Goal: Task Accomplishment & Management: Use online tool/utility

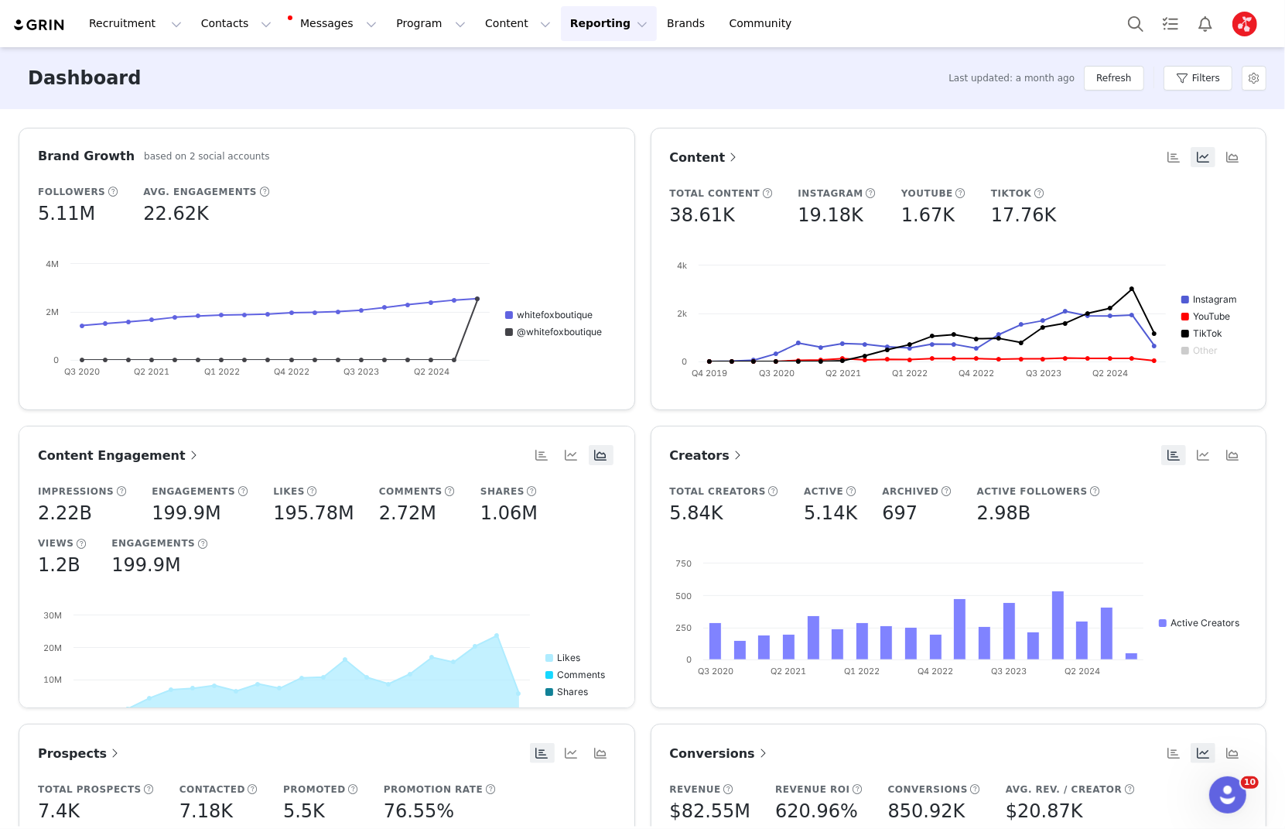
click at [1246, 27] on img "Profile" at bounding box center [1245, 24] width 25 height 25
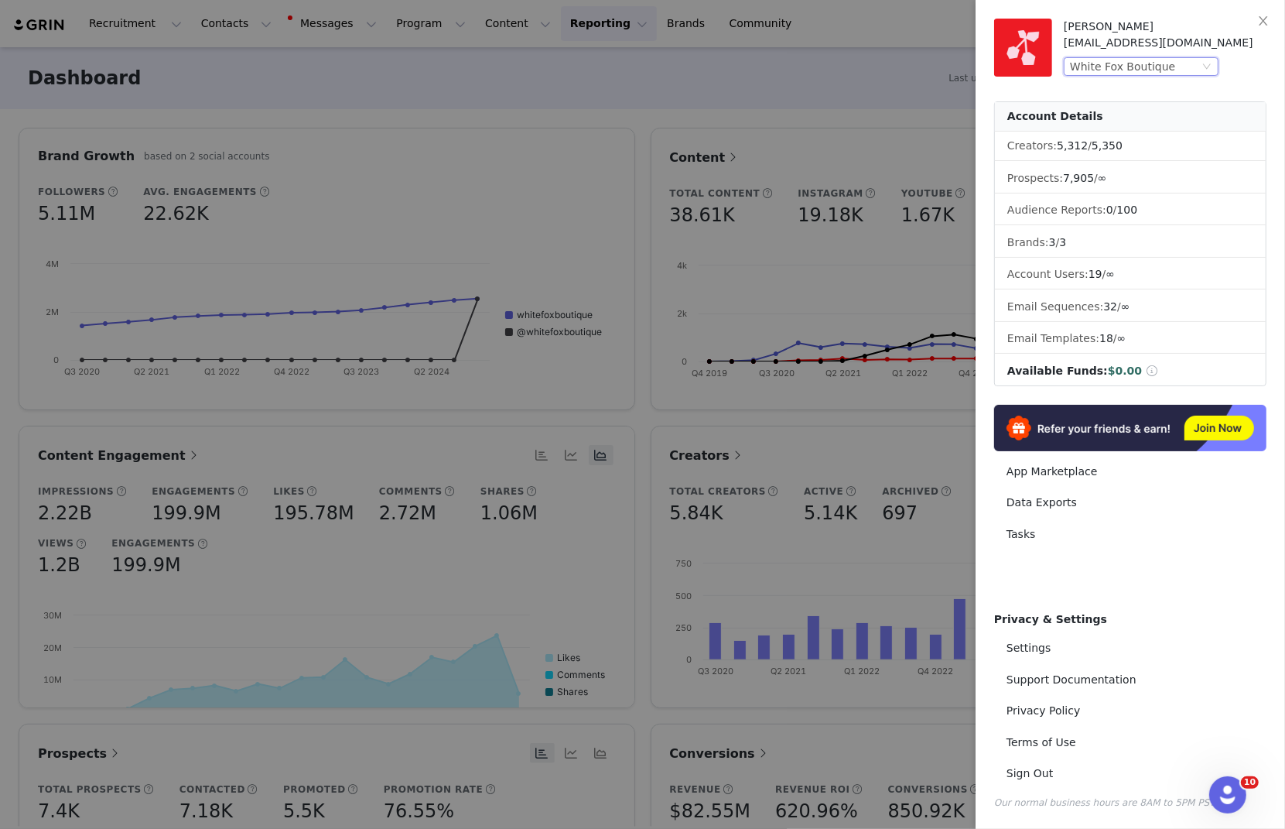
drag, startPoint x: 1153, startPoint y: 65, endPoint x: 1150, endPoint y: 74, distance: 9.1
click at [1153, 65] on div "White Fox Boutique" at bounding box center [1122, 66] width 105 height 17
click at [1127, 101] on li "BaddestBod 1" at bounding box center [1172, 94] width 217 height 25
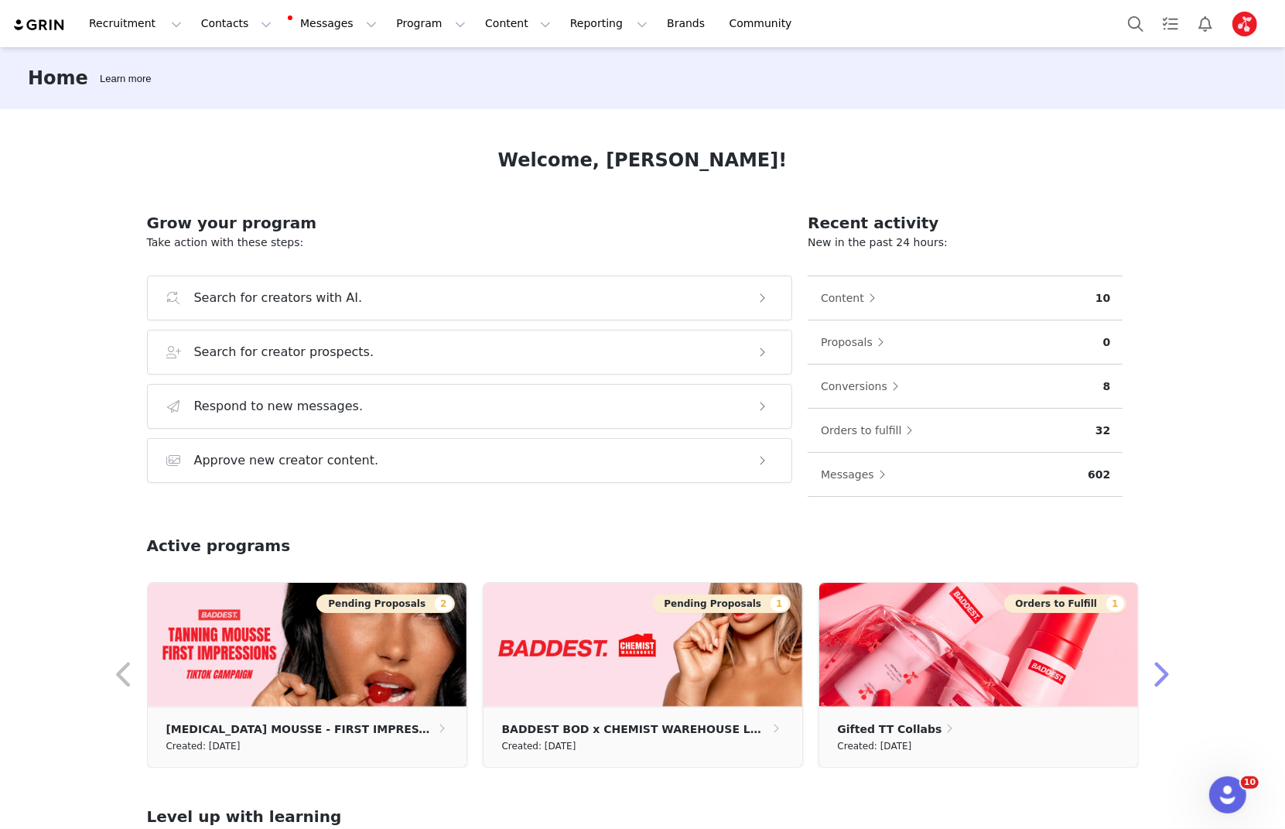
click at [1159, 662] on button "button" at bounding box center [1160, 674] width 31 height 37
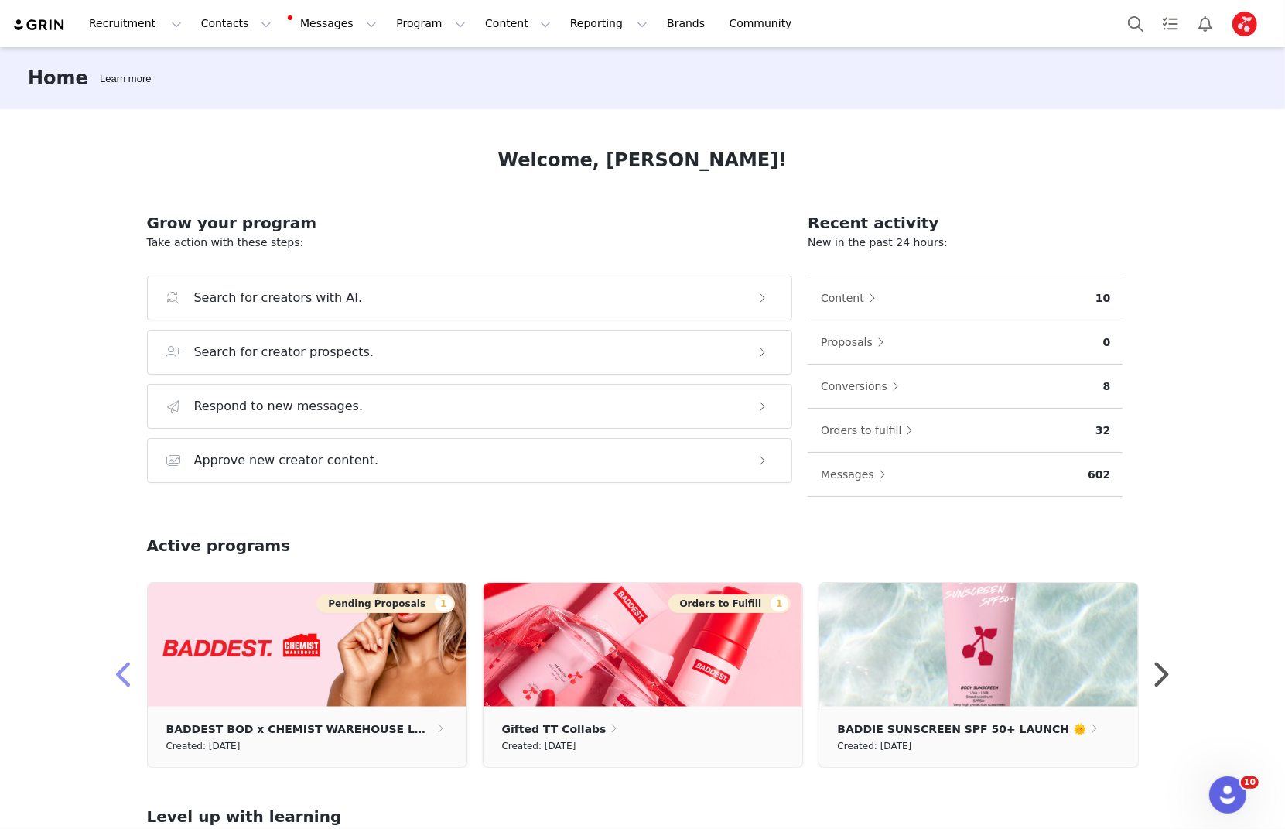
click at [117, 680] on button "button" at bounding box center [125, 674] width 31 height 37
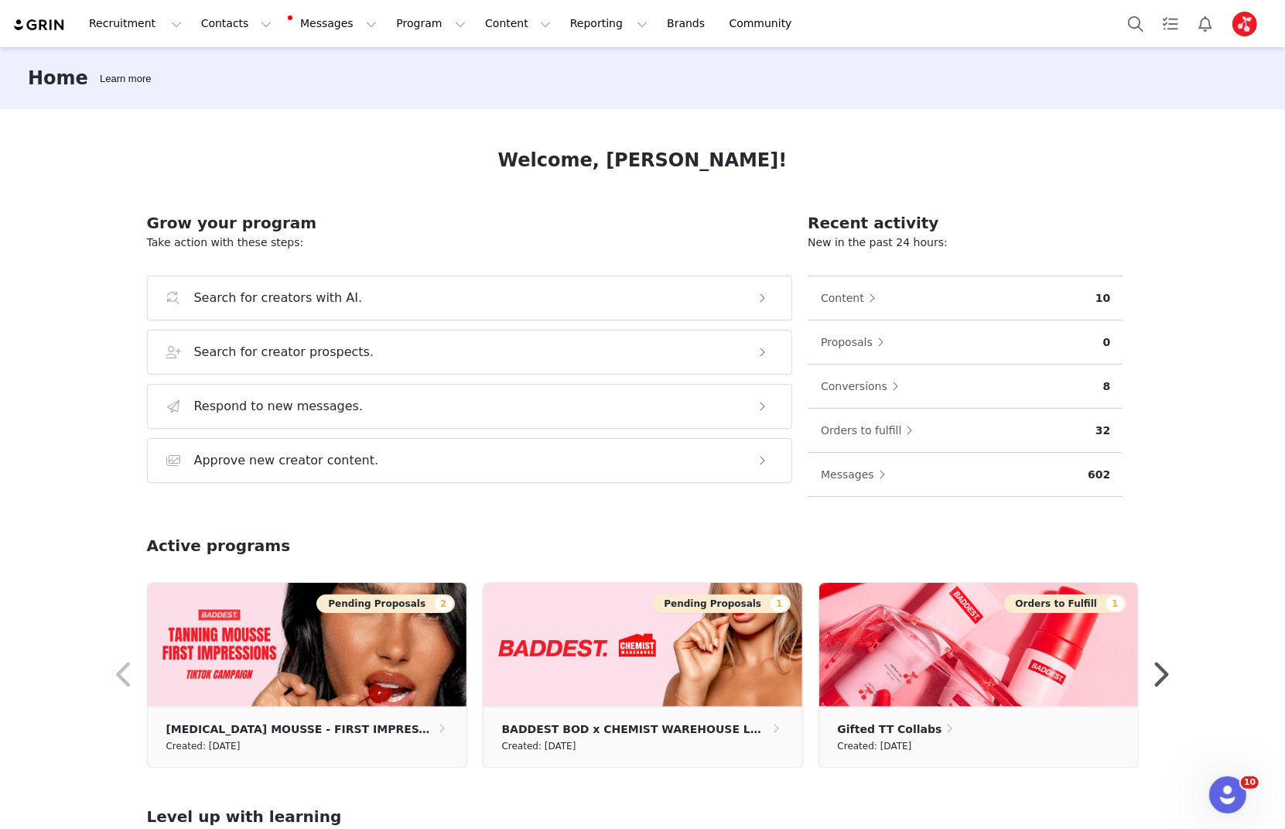
click at [203, 535] on h2 "Active programs" at bounding box center [219, 545] width 144 height 23
click at [167, 542] on h2 "Active programs" at bounding box center [219, 545] width 144 height 23
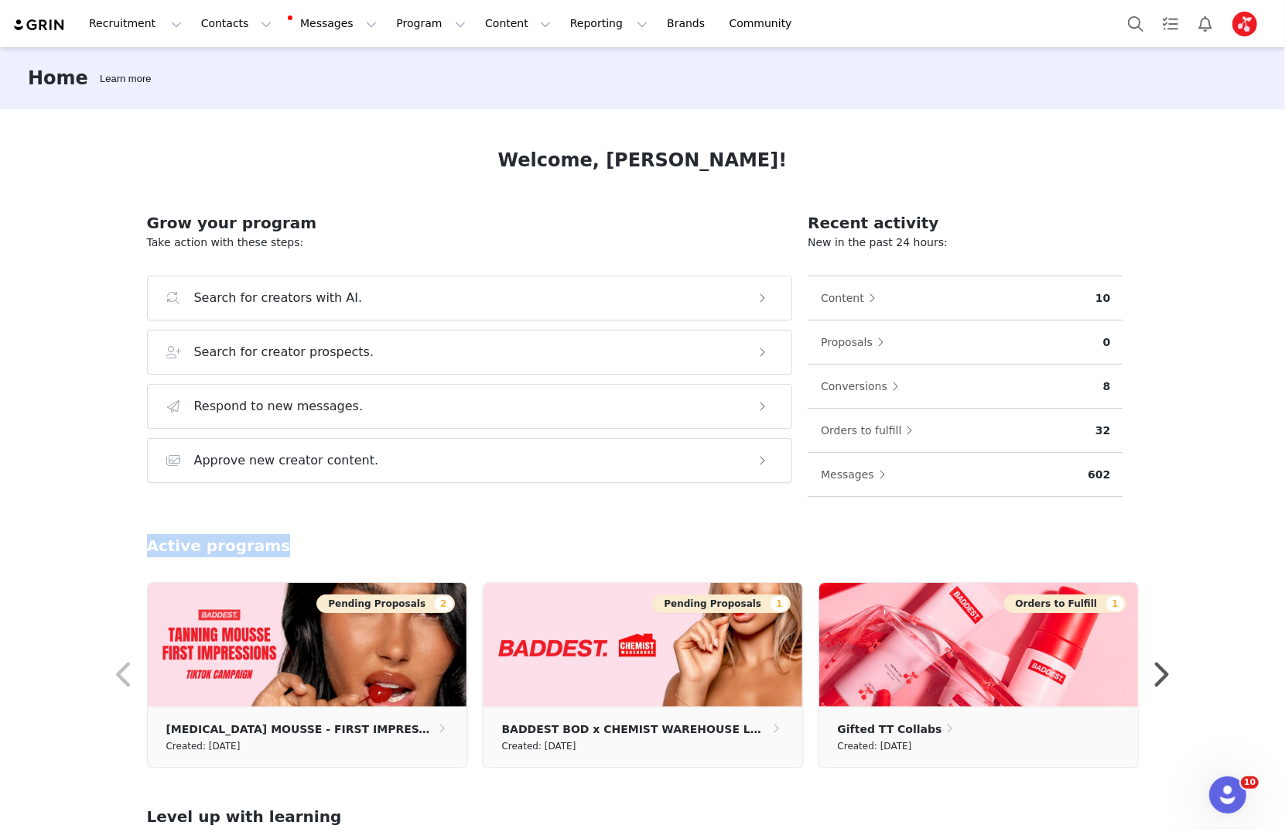
click at [167, 542] on h2 "Active programs" at bounding box center [219, 545] width 144 height 23
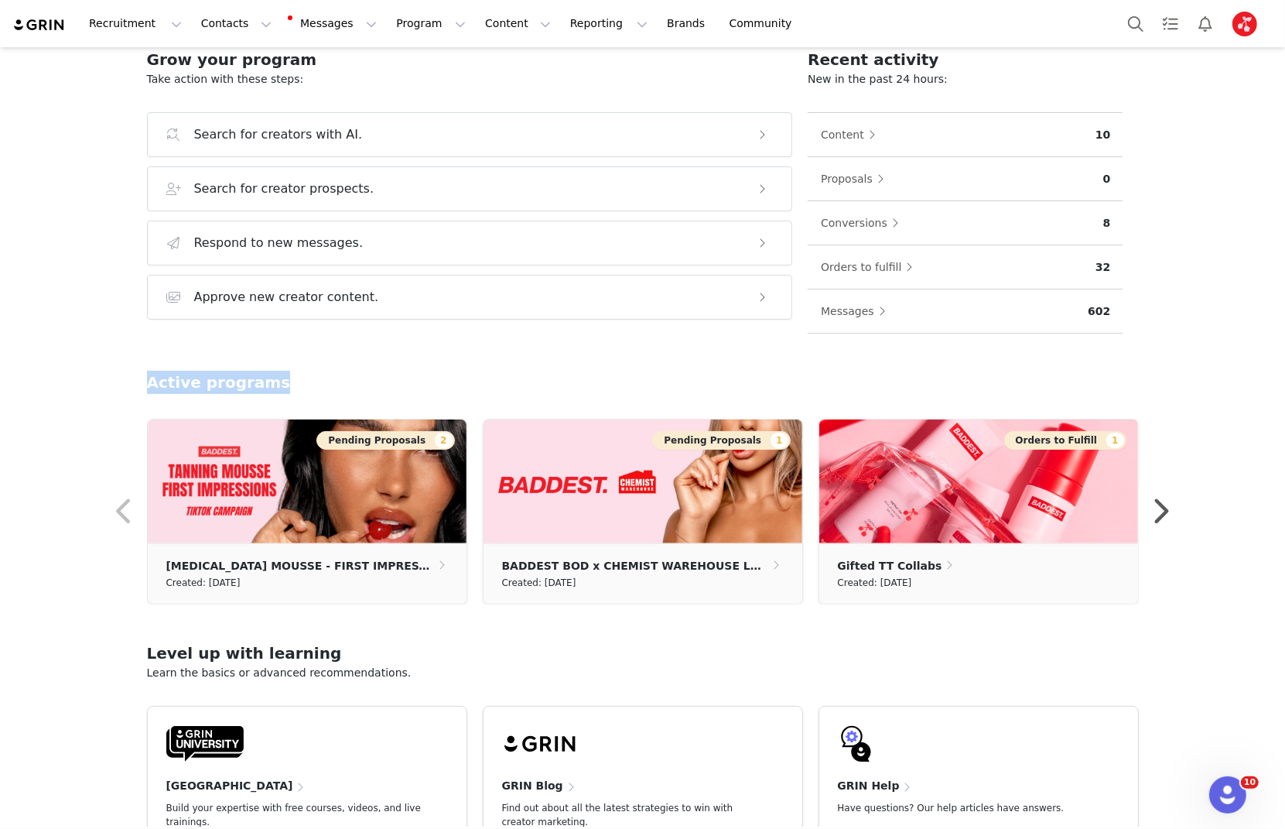
scroll to position [250, 0]
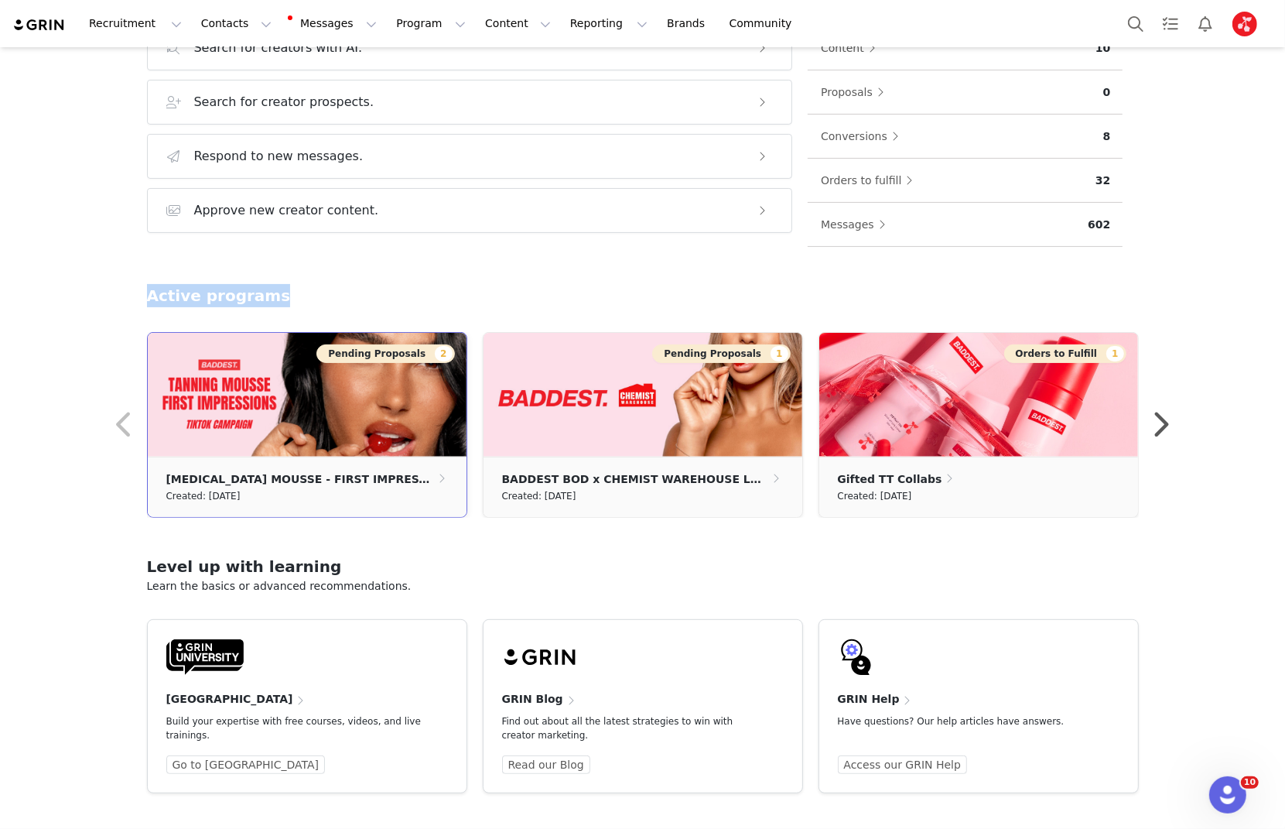
click at [303, 381] on img at bounding box center [307, 395] width 319 height 124
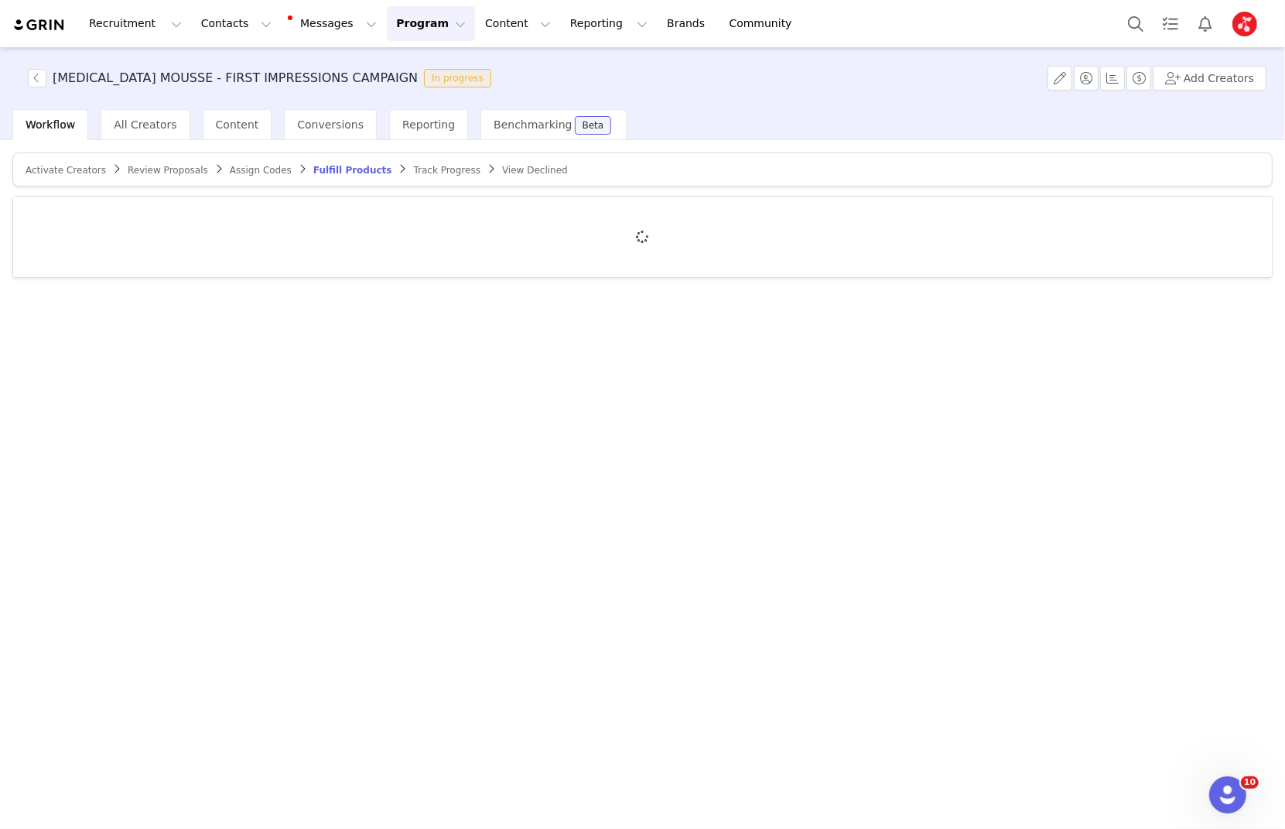
click at [156, 172] on span "Review Proposals" at bounding box center [168, 170] width 80 height 11
